Goal: Task Accomplishment & Management: Manage account settings

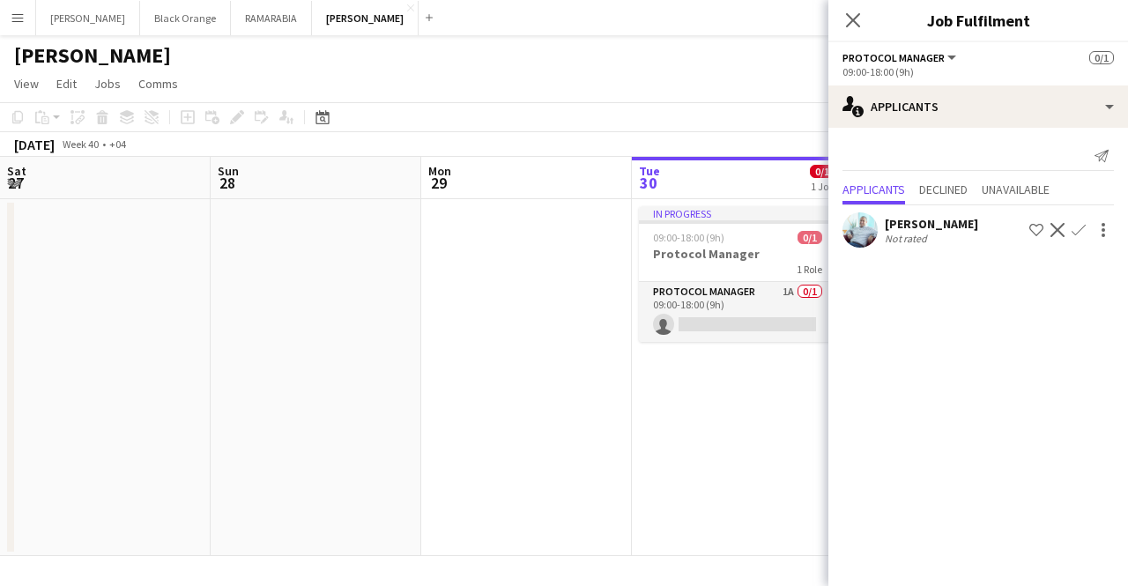
scroll to position [0, 421]
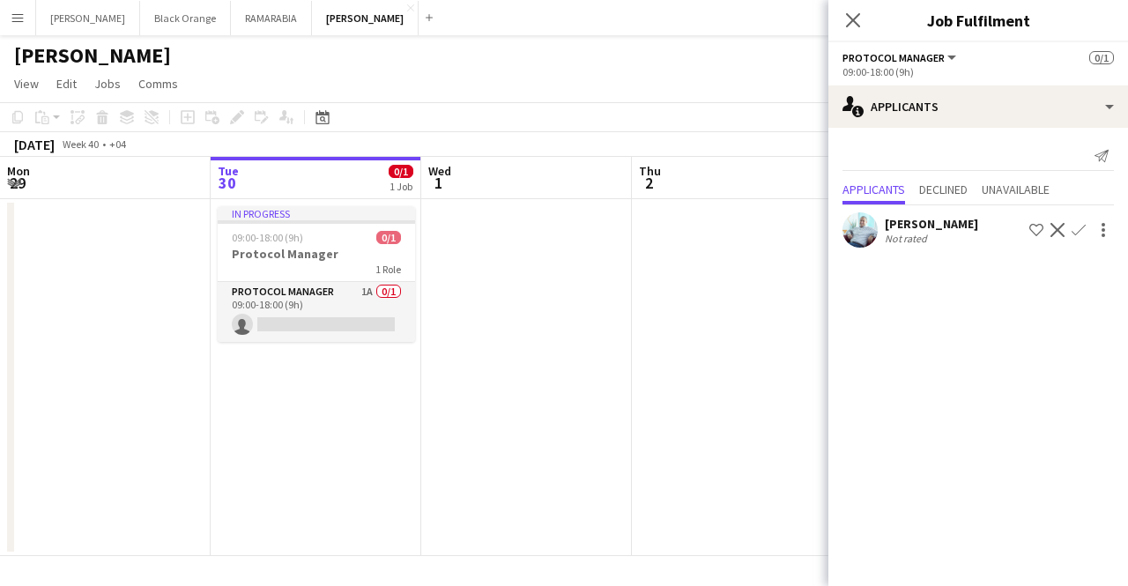
click at [28, 23] on button "Menu" at bounding box center [17, 17] width 35 height 35
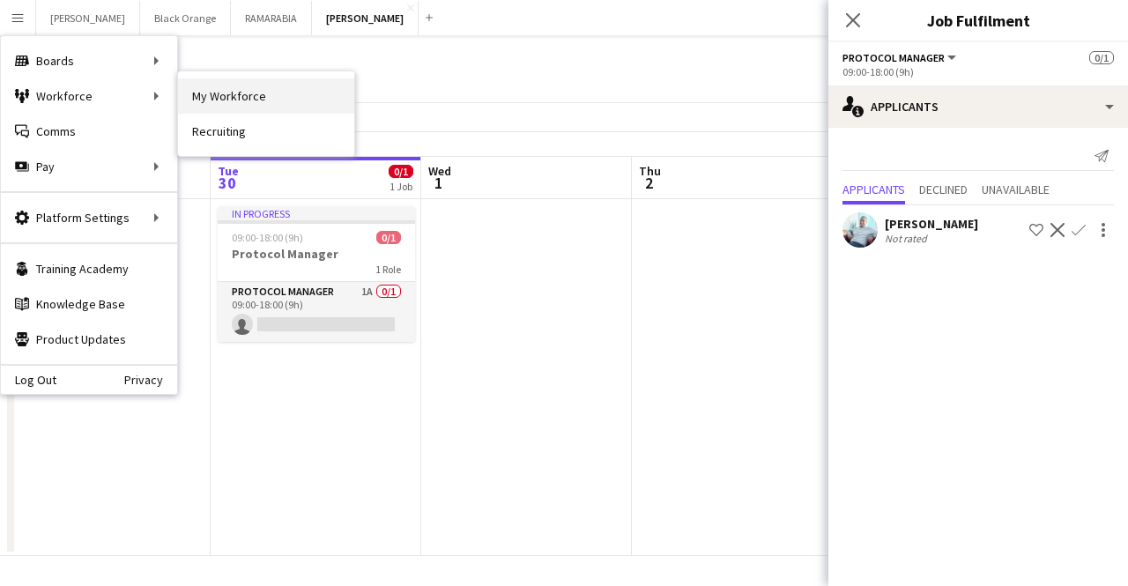
click at [216, 100] on link "My Workforce" at bounding box center [266, 95] width 176 height 35
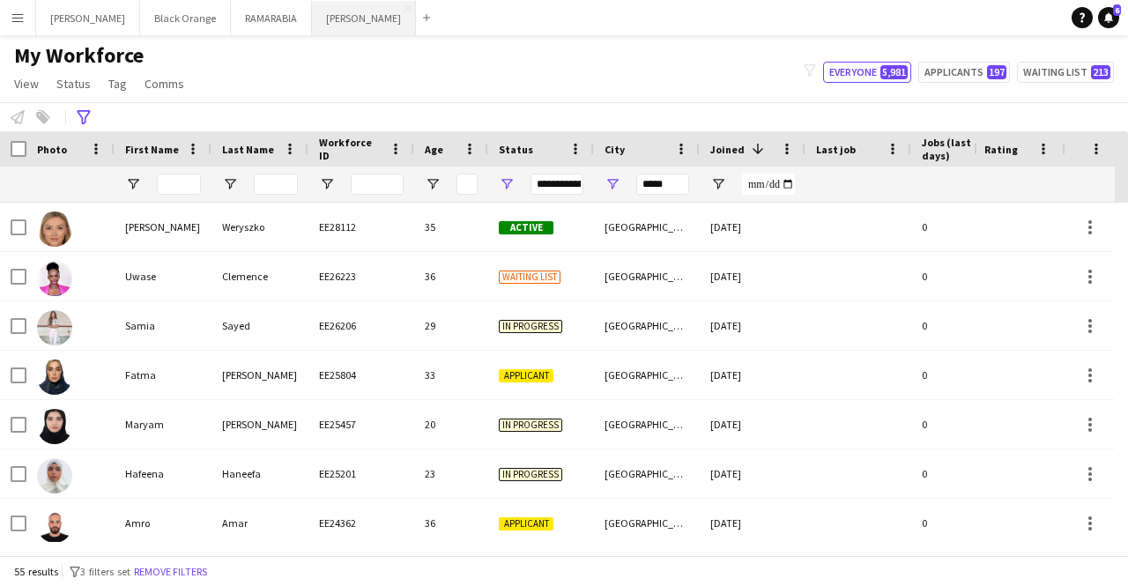
click at [316, 19] on button "[PERSON_NAME] Close" at bounding box center [364, 18] width 104 height 34
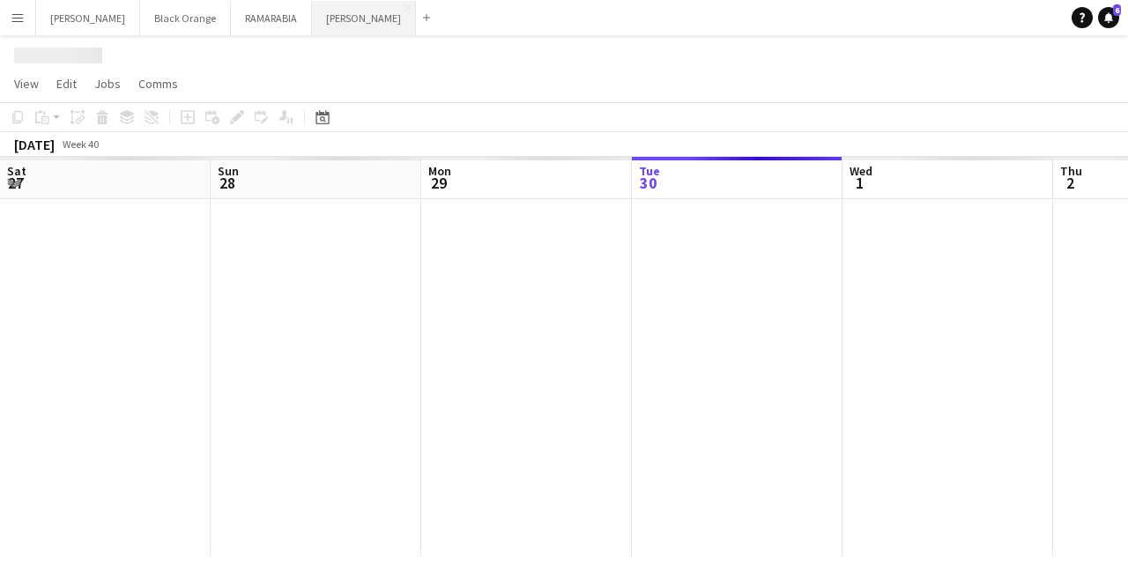
scroll to position [0, 421]
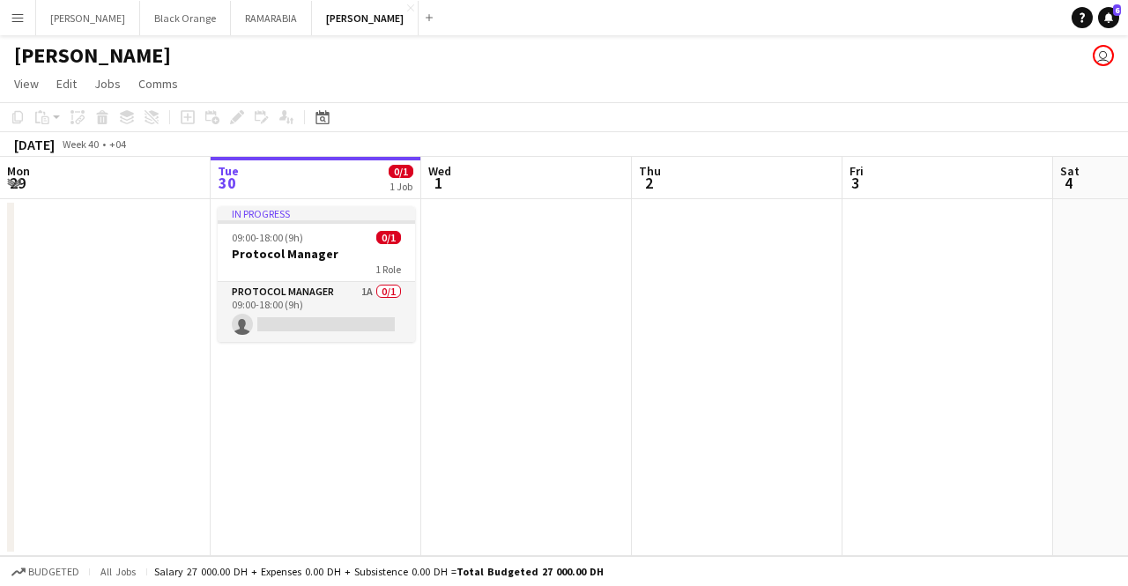
click at [163, 316] on app-date-cell at bounding box center [105, 377] width 211 height 357
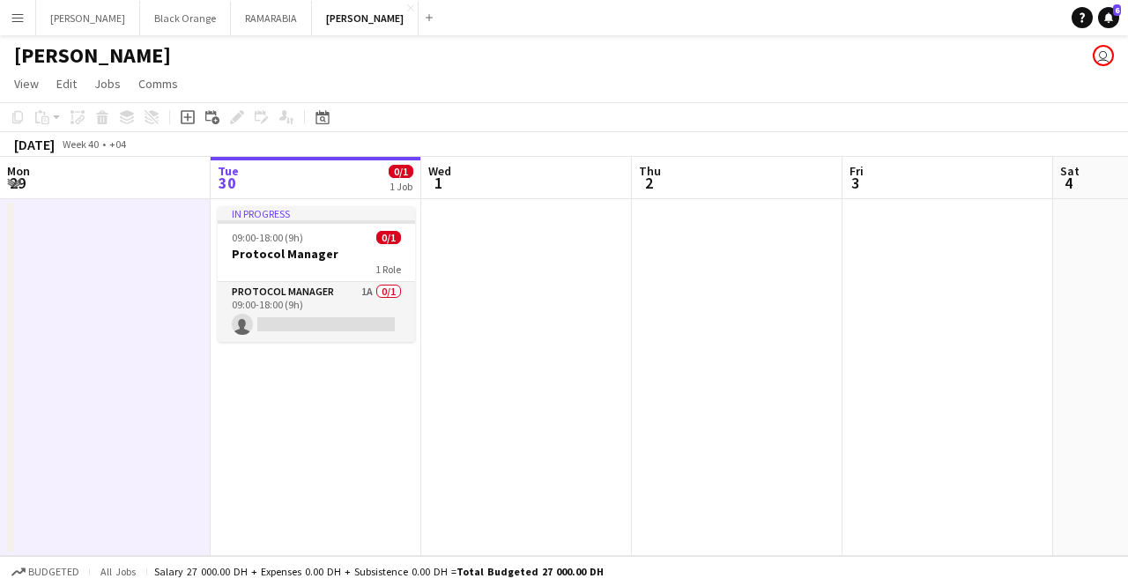
click at [25, 27] on button "Menu" at bounding box center [17, 17] width 35 height 35
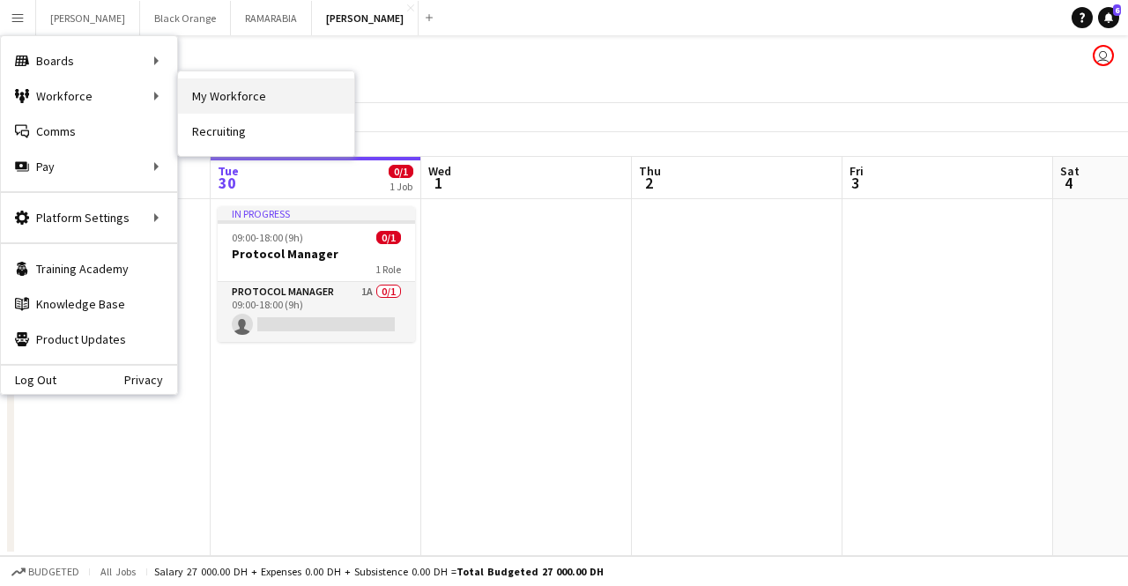
click at [222, 92] on link "My Workforce" at bounding box center [266, 95] width 176 height 35
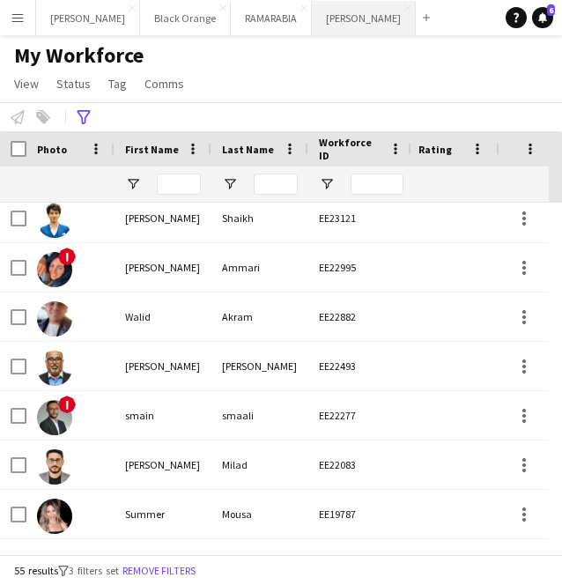
click at [317, 20] on button "[PERSON_NAME] Close" at bounding box center [364, 18] width 104 height 34
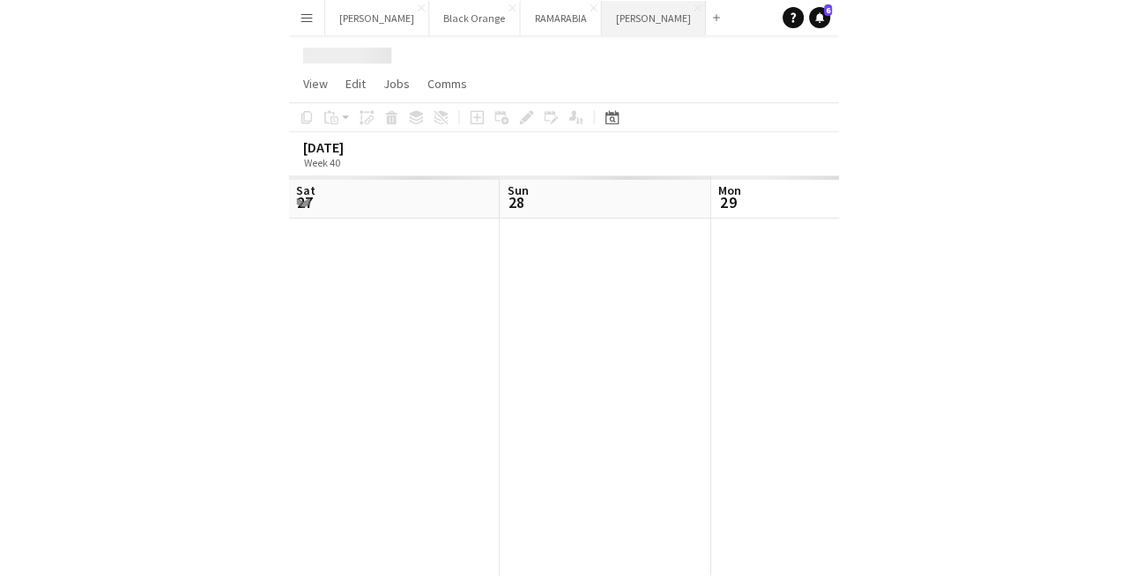
scroll to position [0, 421]
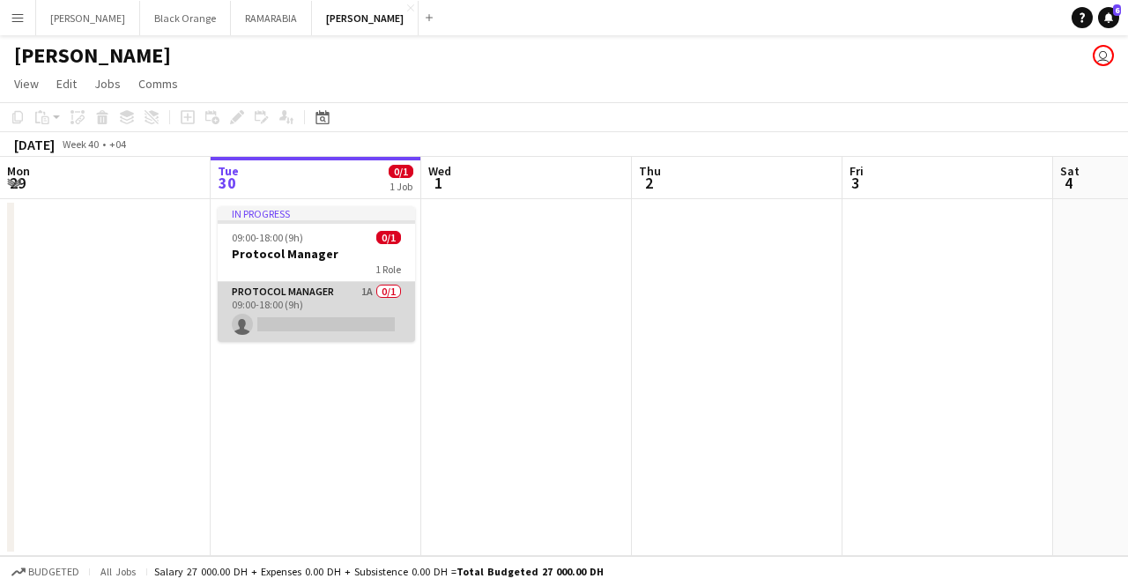
click at [339, 303] on app-card-role "Protocol Manager 1A 0/1 09:00-18:00 (9h) single-neutral-actions" at bounding box center [316, 312] width 197 height 60
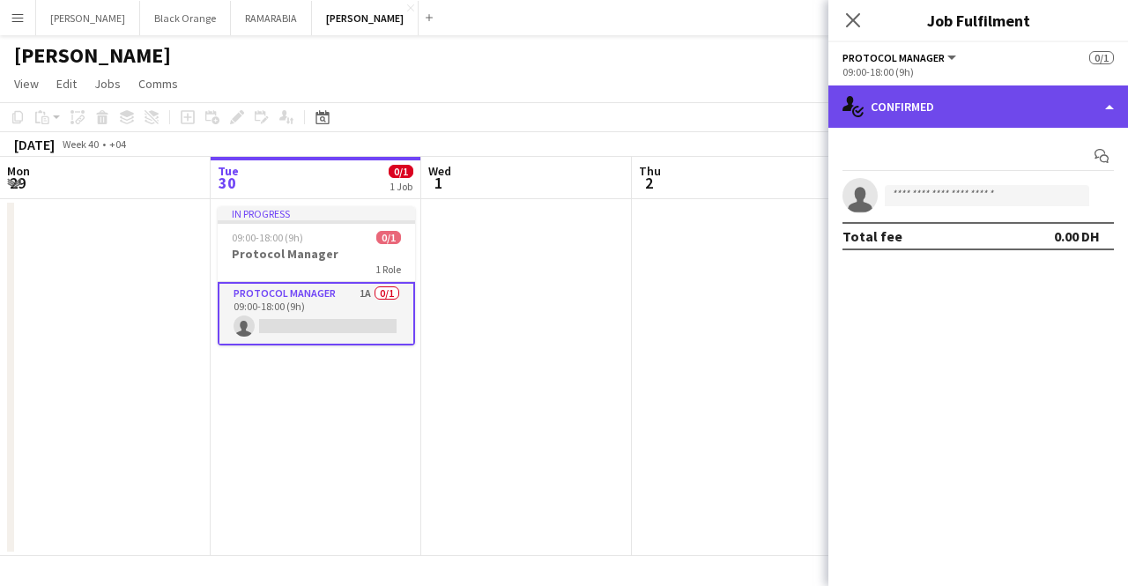
click at [974, 117] on div "single-neutral-actions-check-2 Confirmed" at bounding box center [979, 107] width 300 height 42
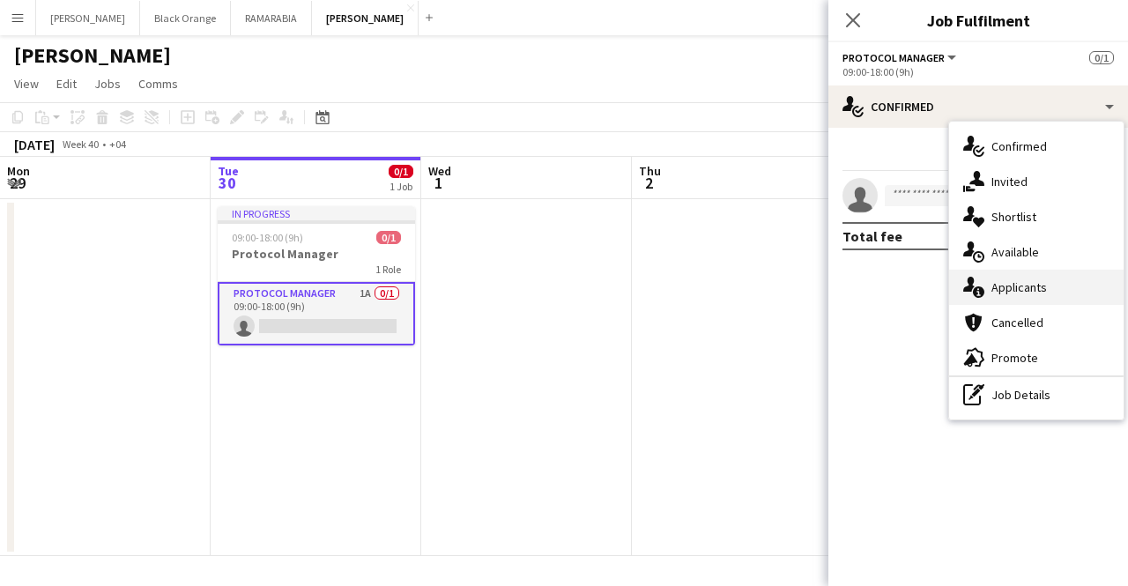
click at [1026, 289] on span "Applicants" at bounding box center [1020, 287] width 56 height 16
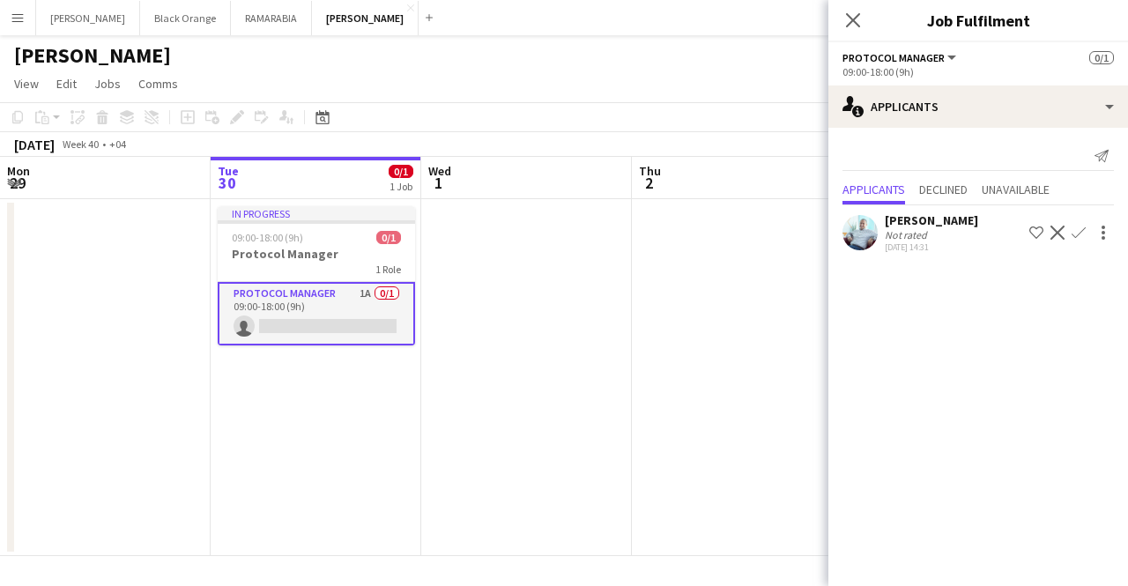
click at [948, 242] on div "[DATE] 14:31" at bounding box center [931, 247] width 93 height 11
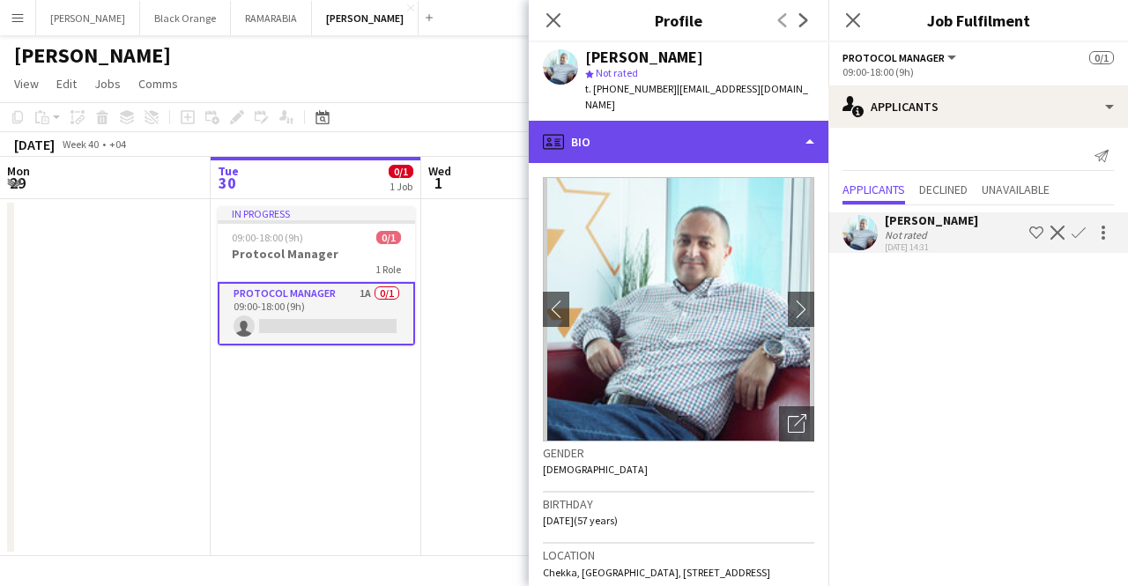
click at [709, 123] on div "profile Bio" at bounding box center [679, 142] width 300 height 42
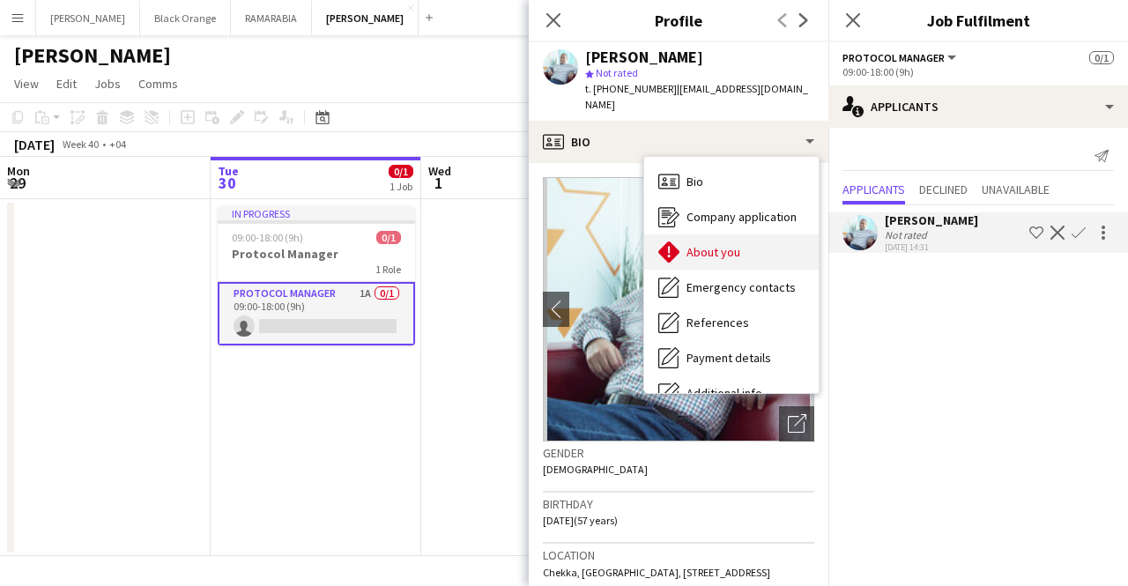
click at [742, 240] on div "About you About you" at bounding box center [731, 251] width 175 height 35
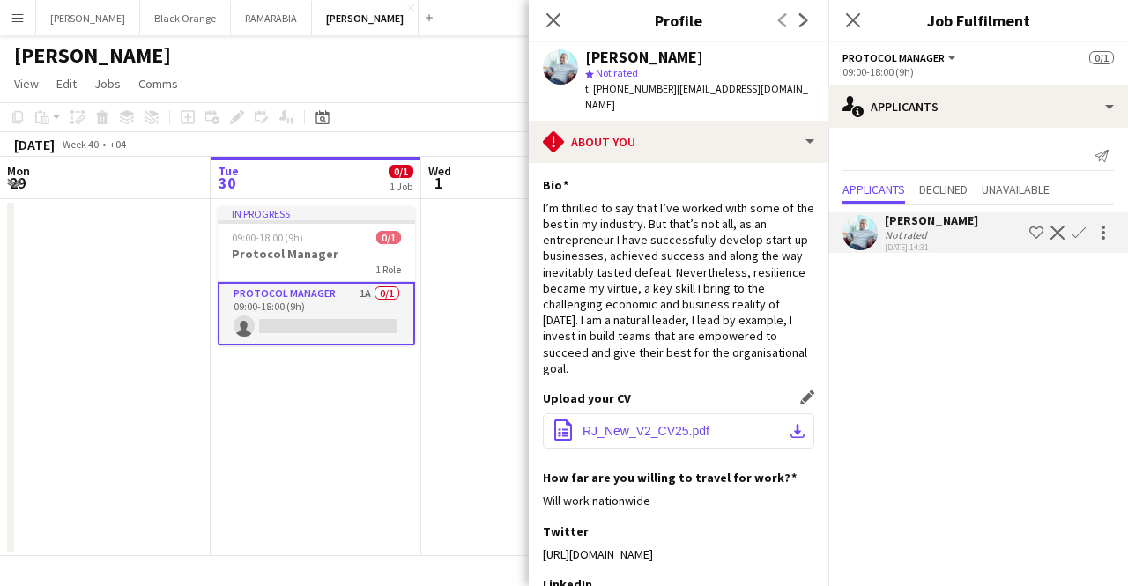
click at [666, 430] on button "office-file-sheet RJ_New_V2_CV25.pdf download-bottom" at bounding box center [678, 430] width 271 height 35
